Goal: Information Seeking & Learning: Learn about a topic

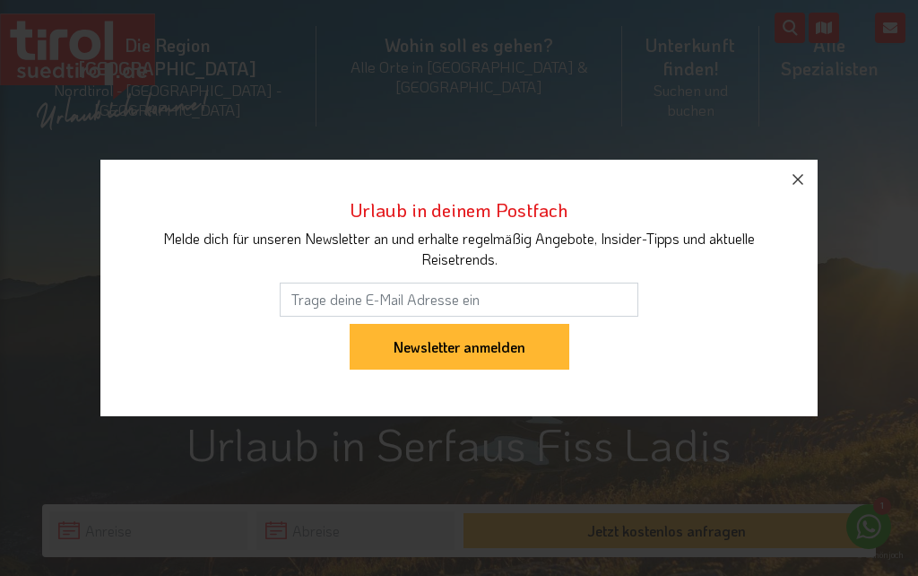
click at [799, 175] on icon "button" at bounding box center [798, 180] width 22 height 22
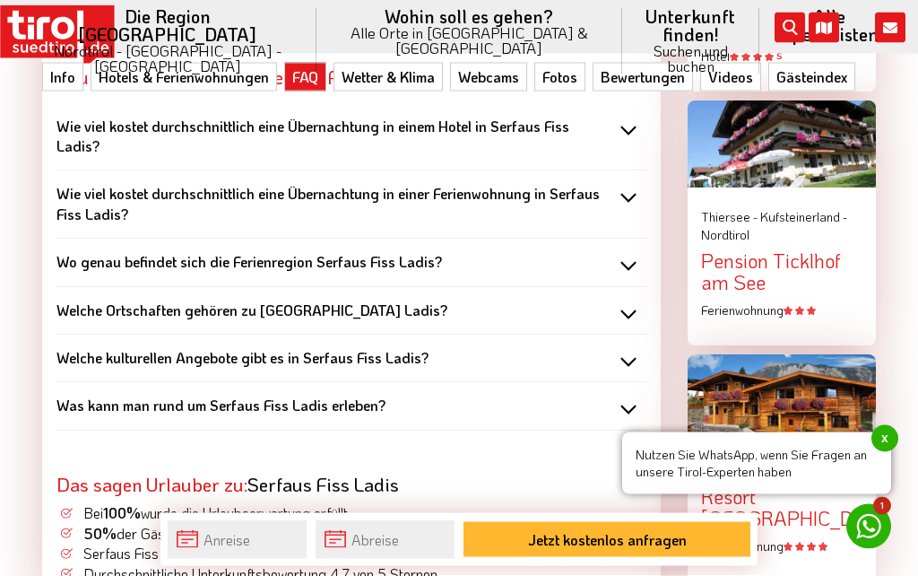
scroll to position [2456, 0]
click at [646, 395] on div "Was kann man rund um Serfaus Fiss Ladis erleben?" at bounding box center [351, 405] width 590 height 20
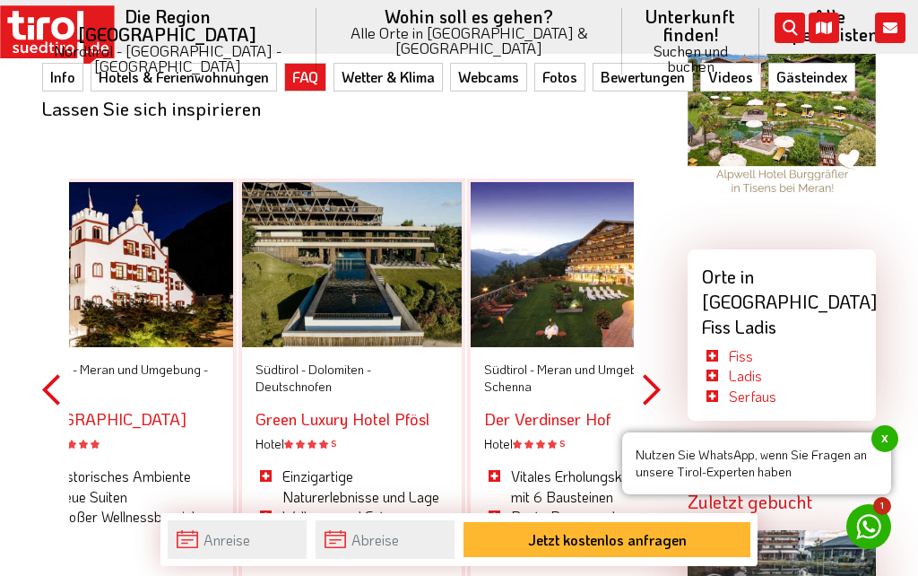
scroll to position [1789, 0]
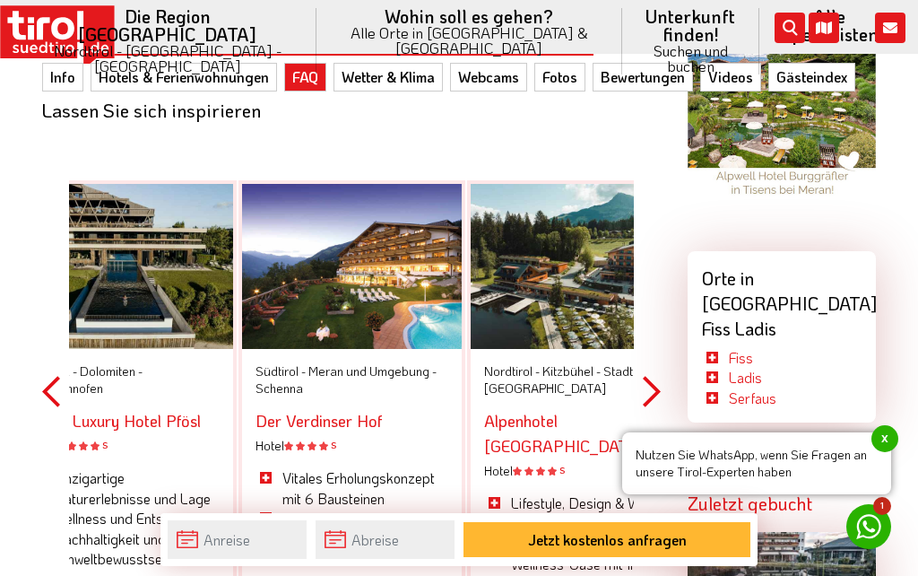
click at [380, 410] on link "Der Verdinser Hof" at bounding box center [319, 421] width 127 height 22
click at [326, 410] on link "Der Verdinser Hof" at bounding box center [319, 421] width 127 height 22
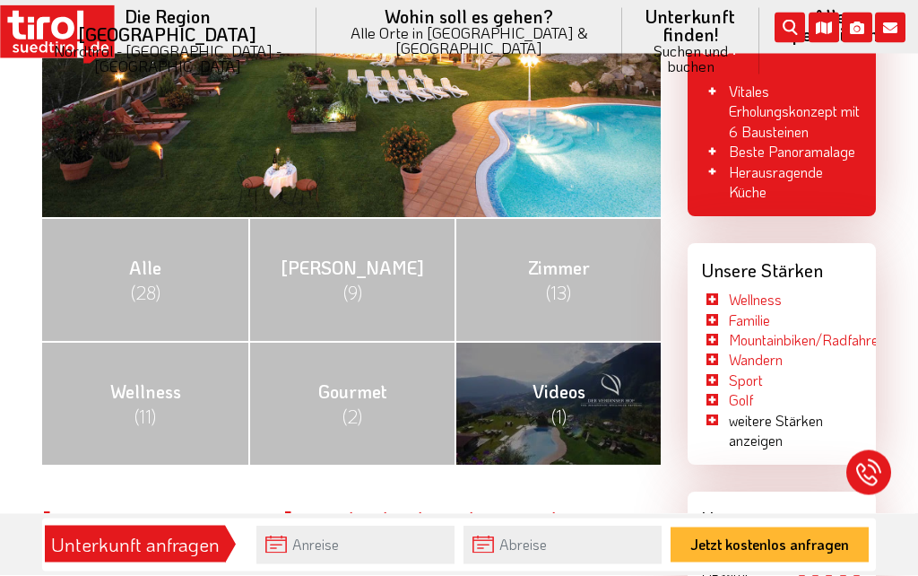
scroll to position [556, 0]
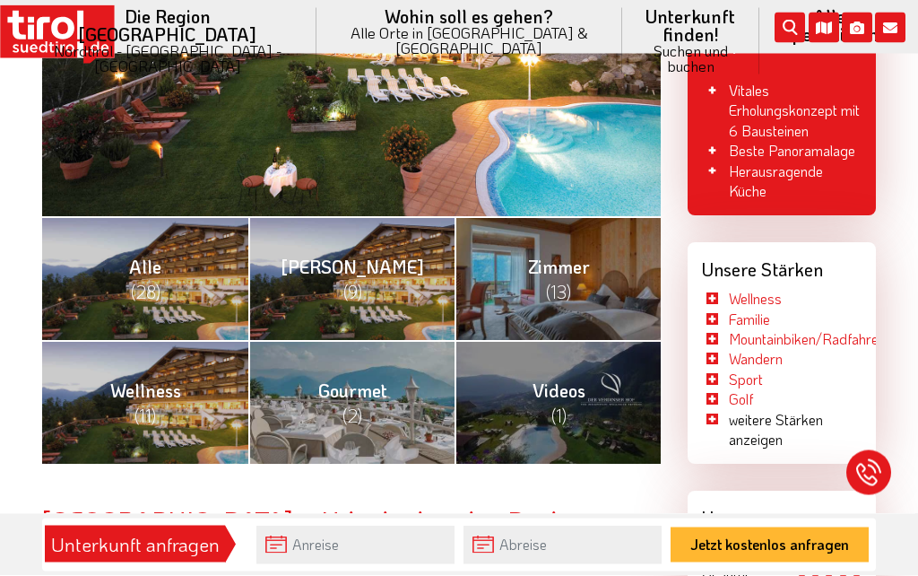
click at [375, 273] on link "[PERSON_NAME] (9)" at bounding box center [351, 279] width 206 height 124
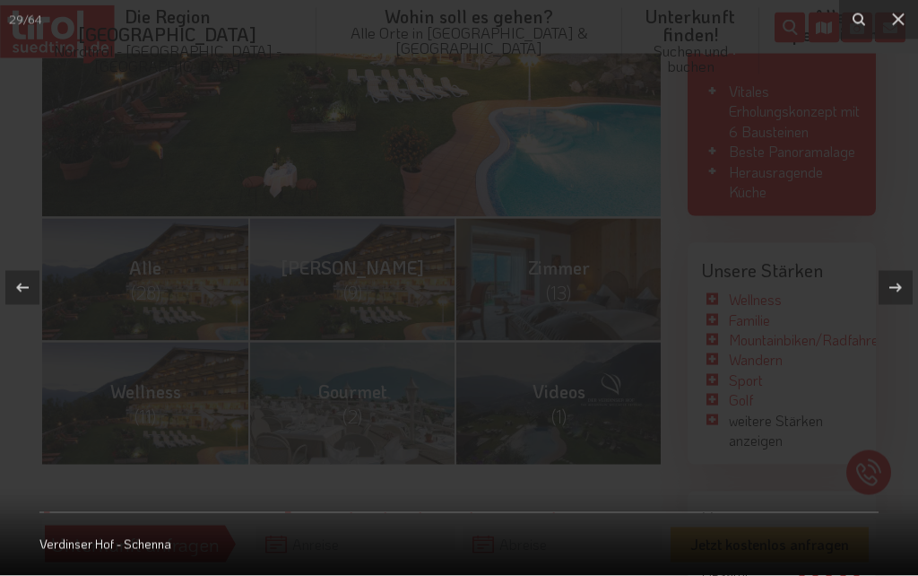
scroll to position [557, 0]
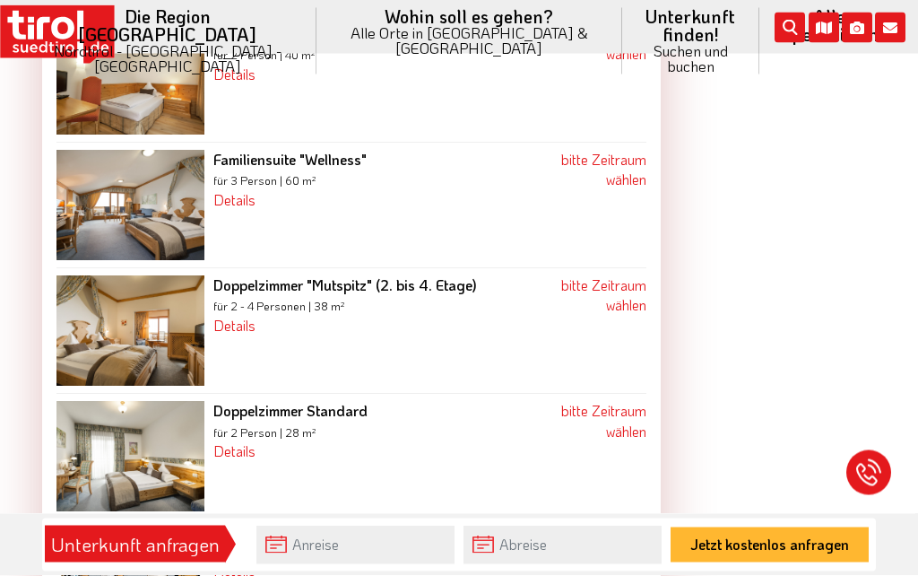
scroll to position [2025, 0]
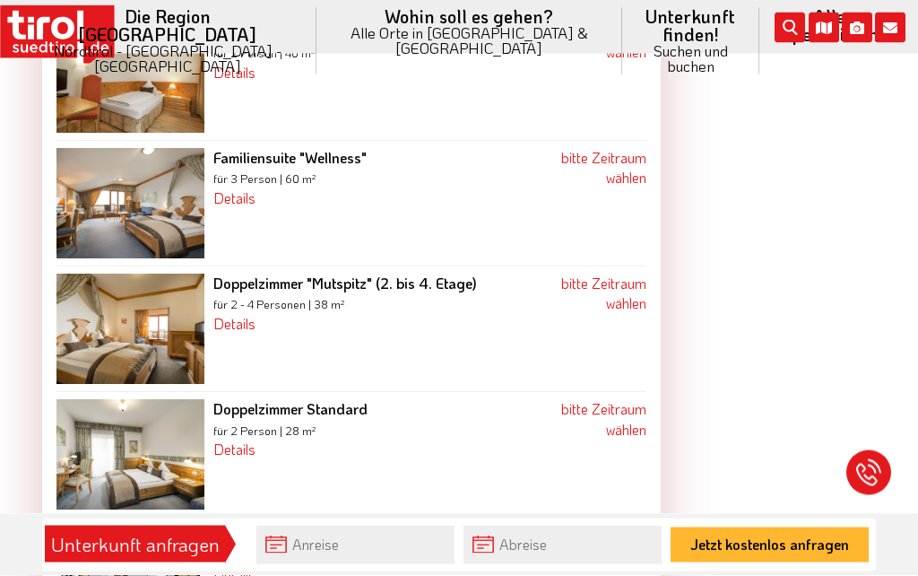
click at [246, 440] on link "Details" at bounding box center [234, 449] width 42 height 19
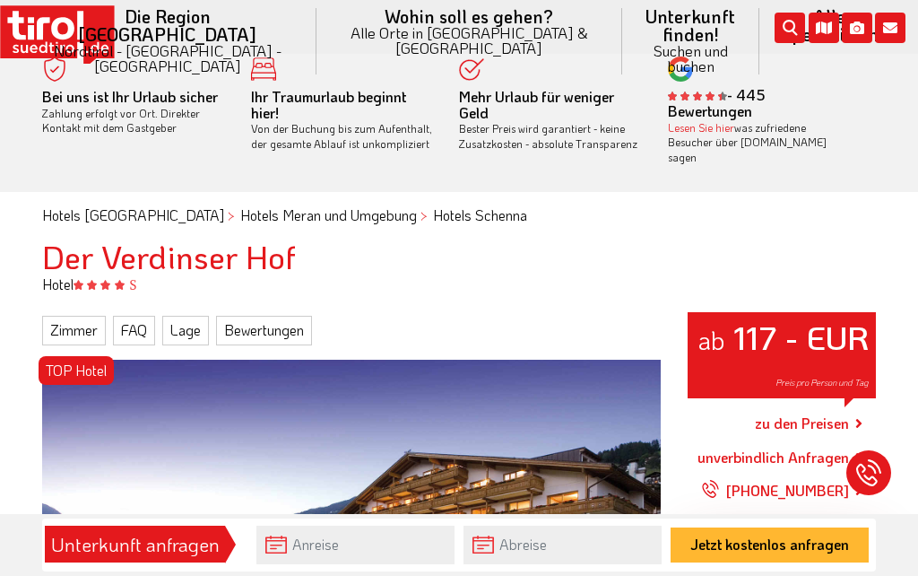
scroll to position [0, 0]
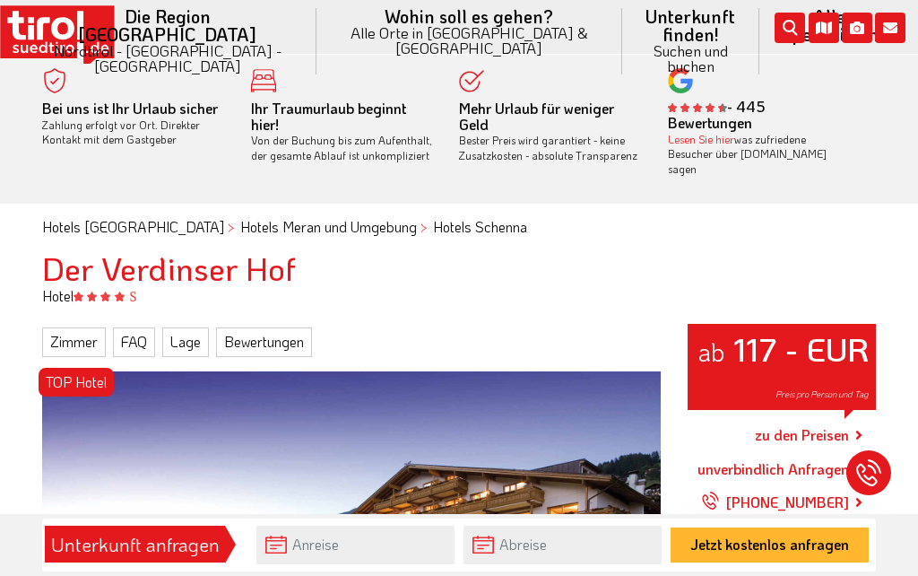
click at [91, 327] on link "Zimmer" at bounding box center [74, 341] width 64 height 29
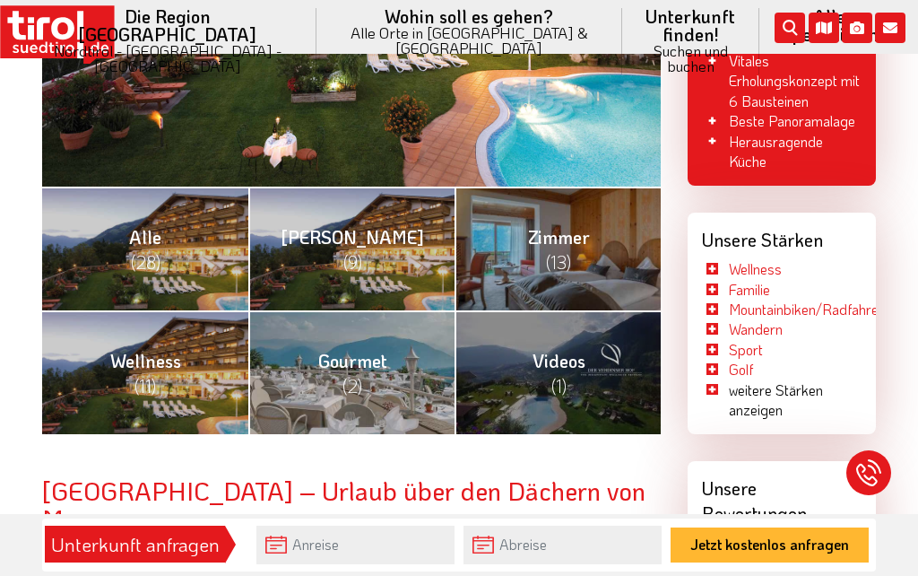
scroll to position [584, 0]
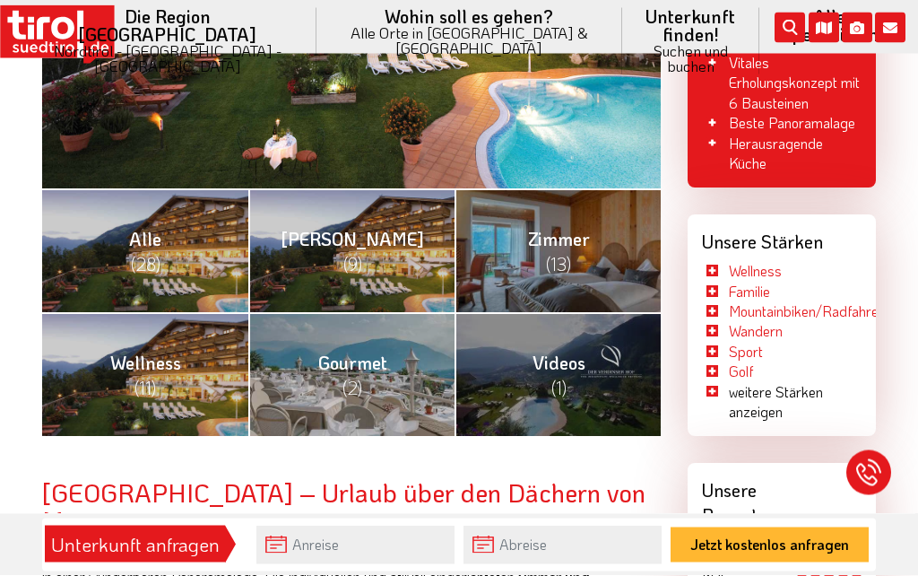
click at [375, 375] on link "Gourmet (2)" at bounding box center [351, 375] width 206 height 124
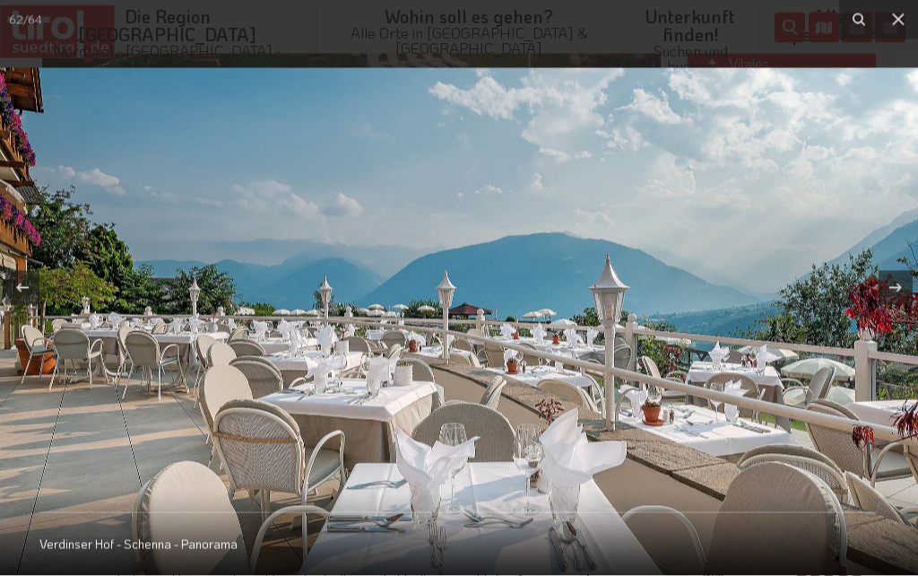
scroll to position [585, 0]
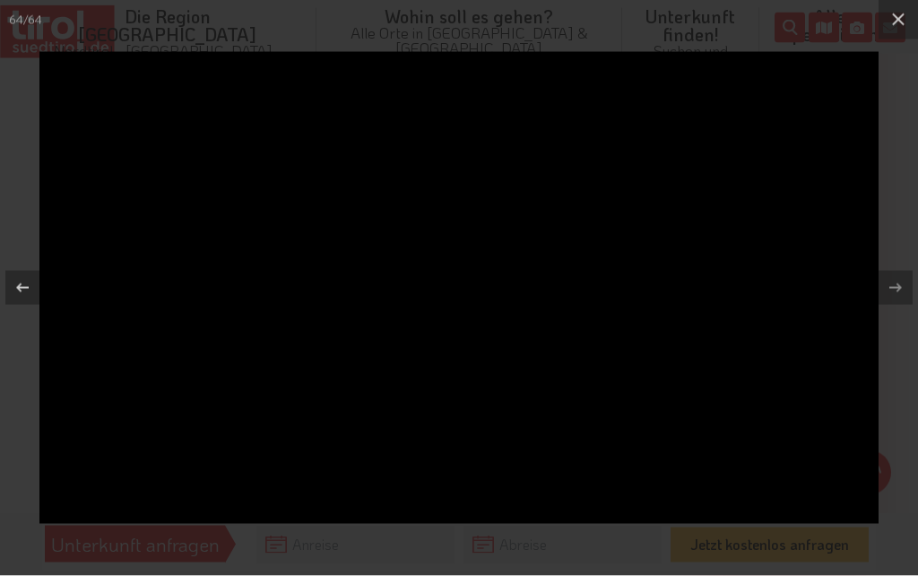
scroll to position [1141, 0]
